Goal: Task Accomplishment & Management: Use online tool/utility

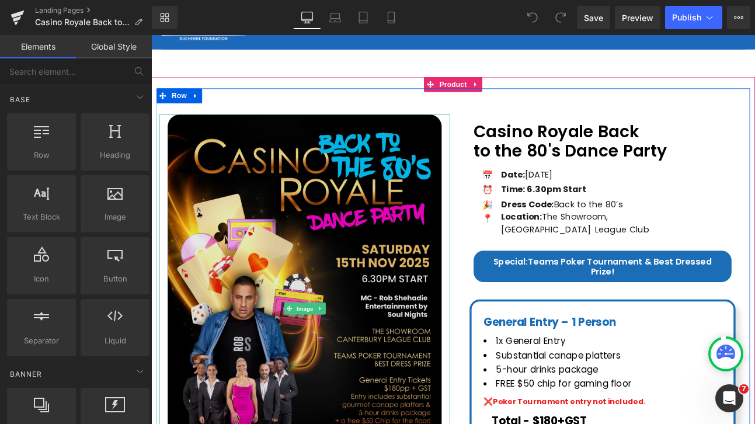
scroll to position [74, 0]
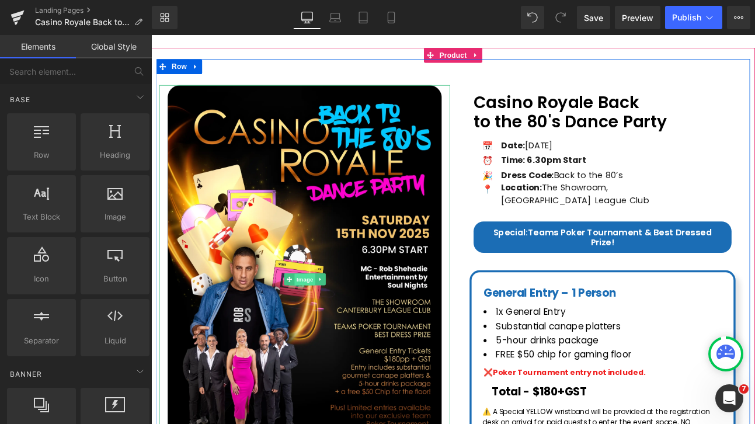
click at [329, 322] on span "Image" at bounding box center [331, 322] width 25 height 14
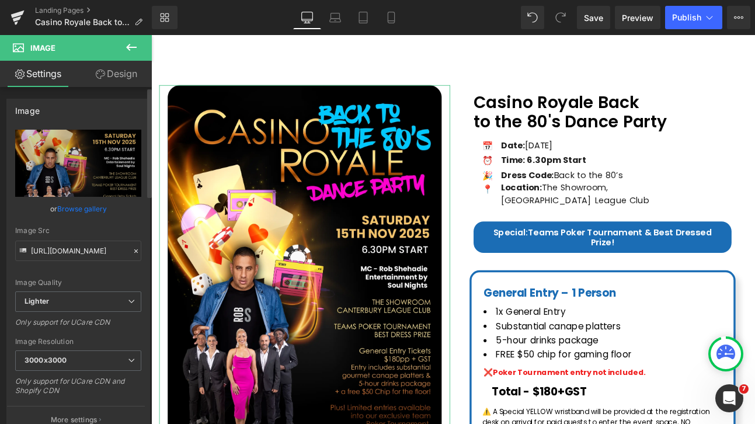
click at [81, 209] on link "Browse gallery" at bounding box center [82, 209] width 50 height 20
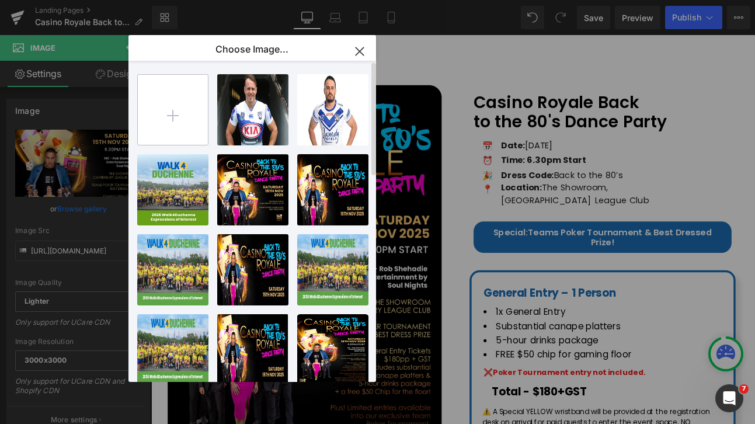
click at [179, 117] on input "file" at bounding box center [173, 110] width 70 height 70
type input "C:\fakepath\sos1.webp"
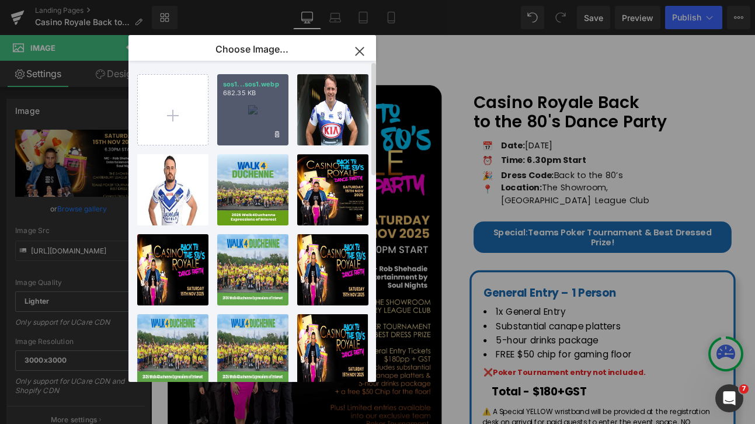
click at [249, 114] on div "sos1...sos1.webp 682.35 KB" at bounding box center [252, 109] width 71 height 71
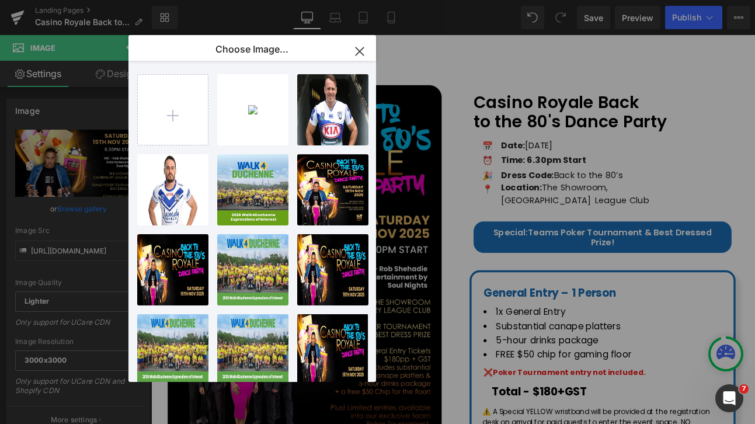
type input "[URL][DOMAIN_NAME]"
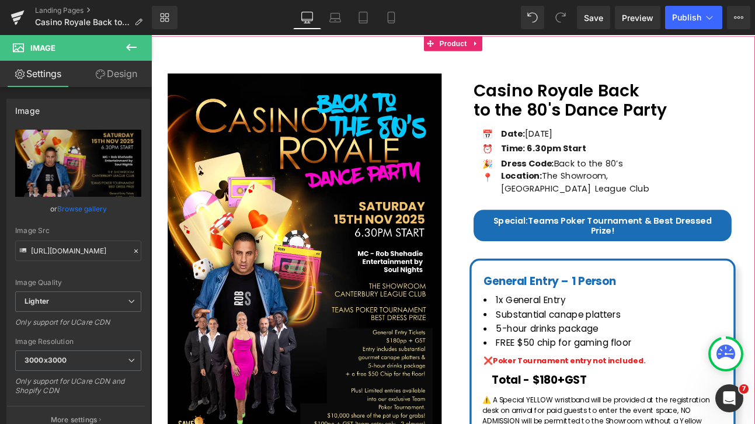
scroll to position [51, 0]
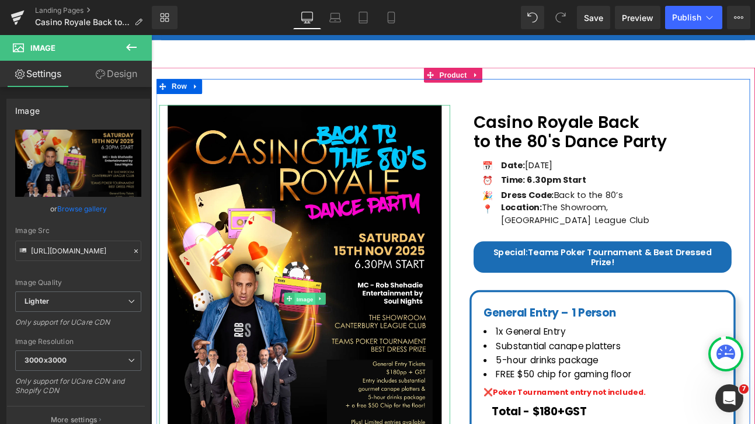
click at [329, 345] on span "Image" at bounding box center [331, 343] width 25 height 14
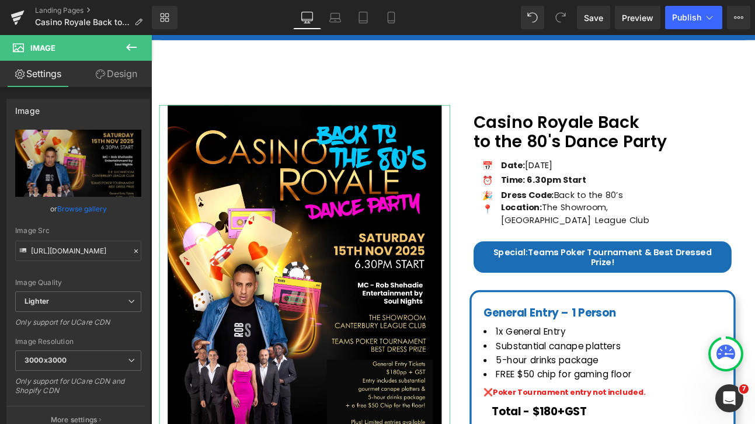
click at [120, 72] on link "Design" at bounding box center [116, 74] width 76 height 26
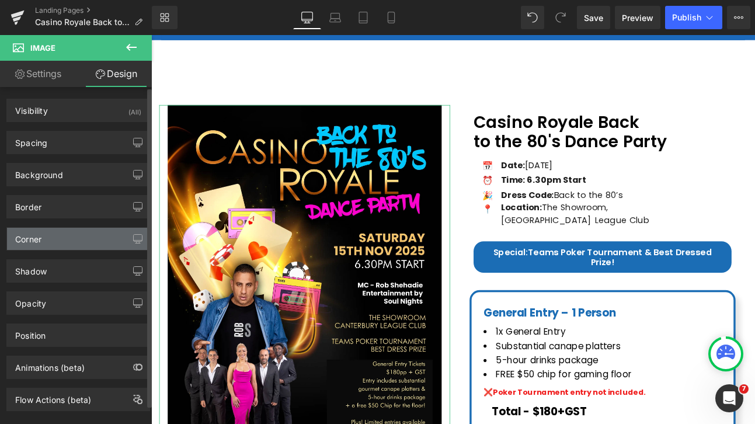
click at [47, 246] on div "Corner" at bounding box center [78, 239] width 143 height 22
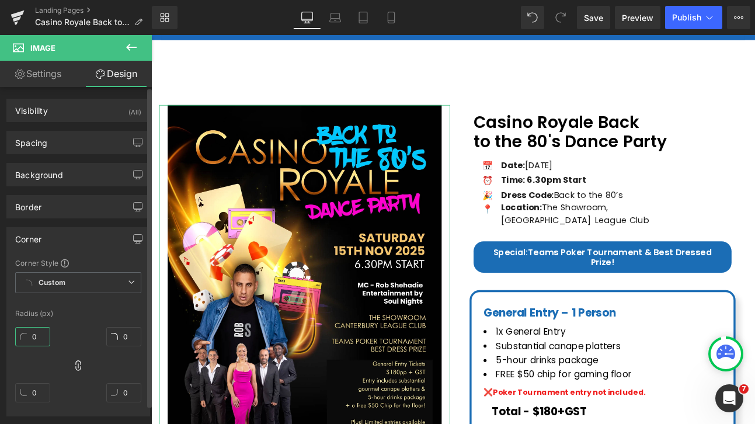
click at [35, 339] on input "0" at bounding box center [32, 336] width 35 height 19
type input "4"
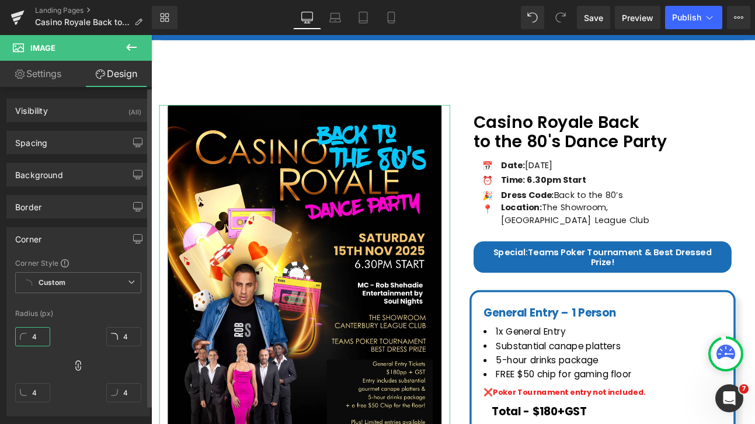
type input "40"
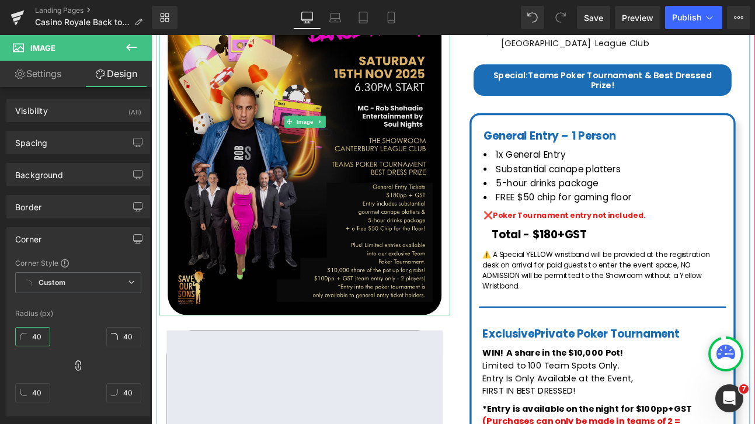
scroll to position [260, 0]
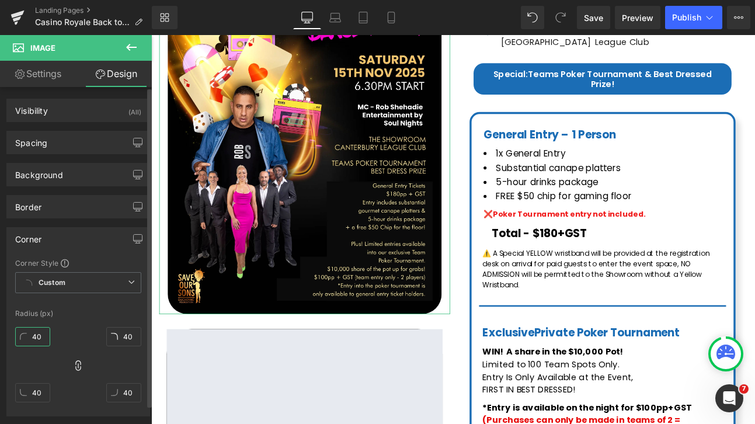
click at [35, 339] on input "40" at bounding box center [32, 336] width 35 height 19
type input "0"
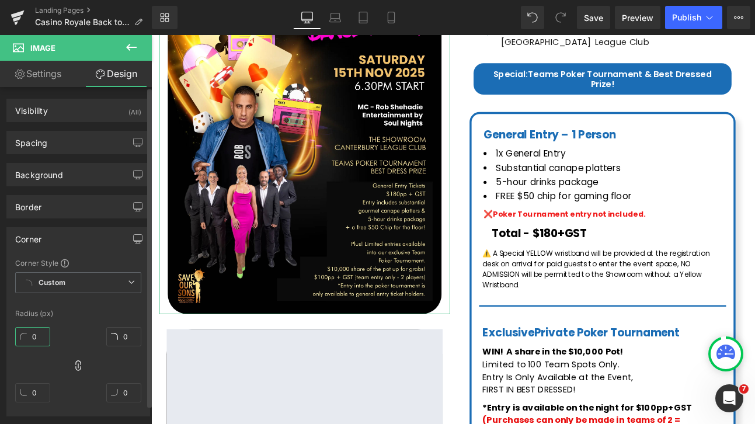
type input "20"
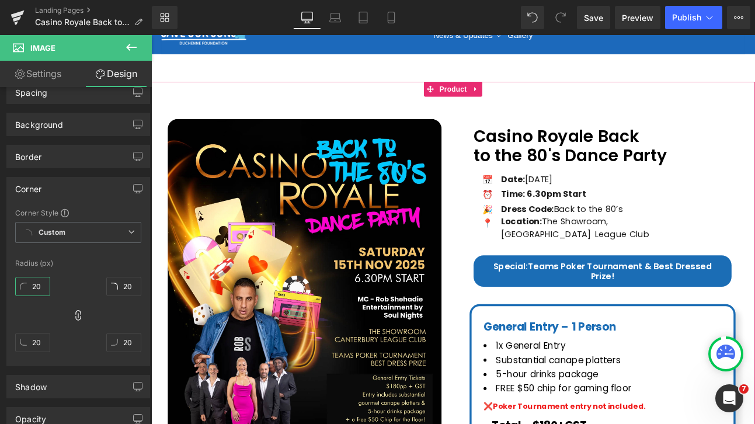
scroll to position [15, 0]
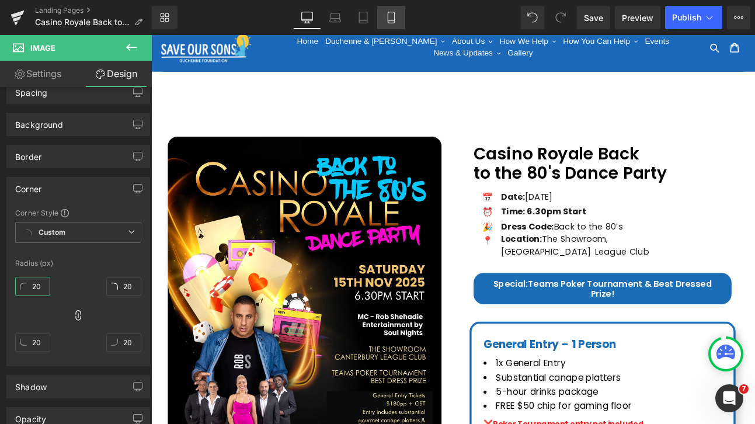
type input "20"
click at [401, 21] on link "Mobile" at bounding box center [391, 17] width 28 height 23
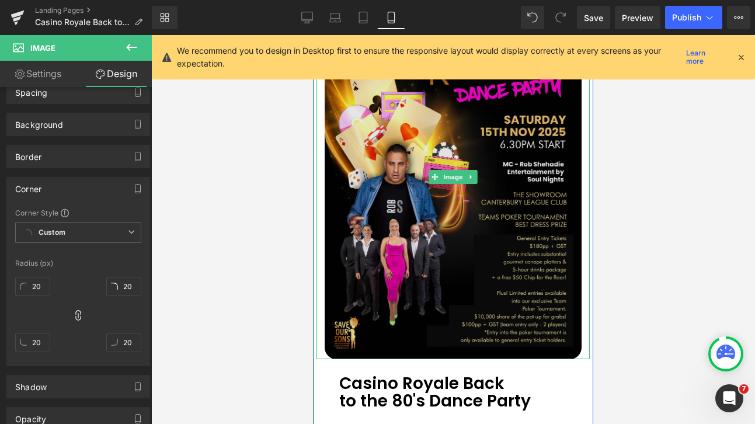
scroll to position [0, 0]
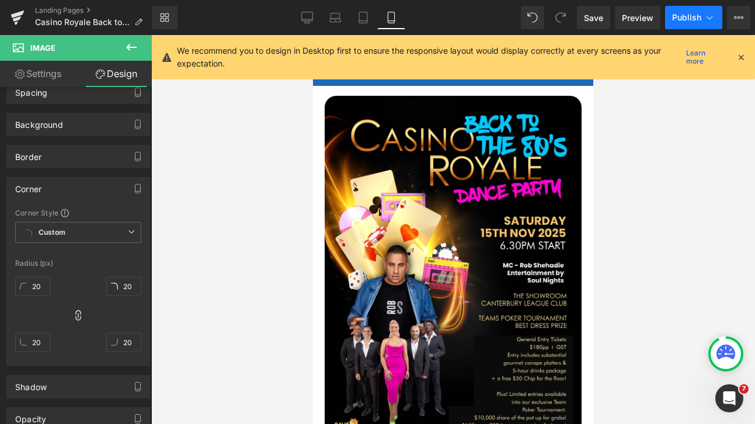
click at [693, 13] on span "Publish" at bounding box center [686, 17] width 29 height 9
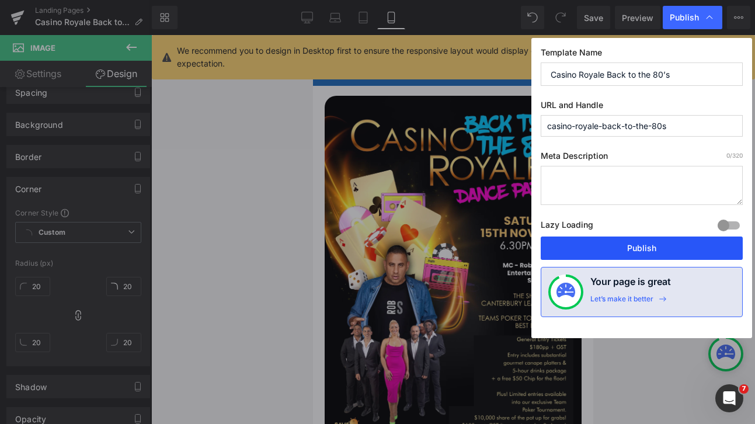
click at [666, 245] on button "Publish" at bounding box center [642, 248] width 202 height 23
